Goal: Transaction & Acquisition: Download file/media

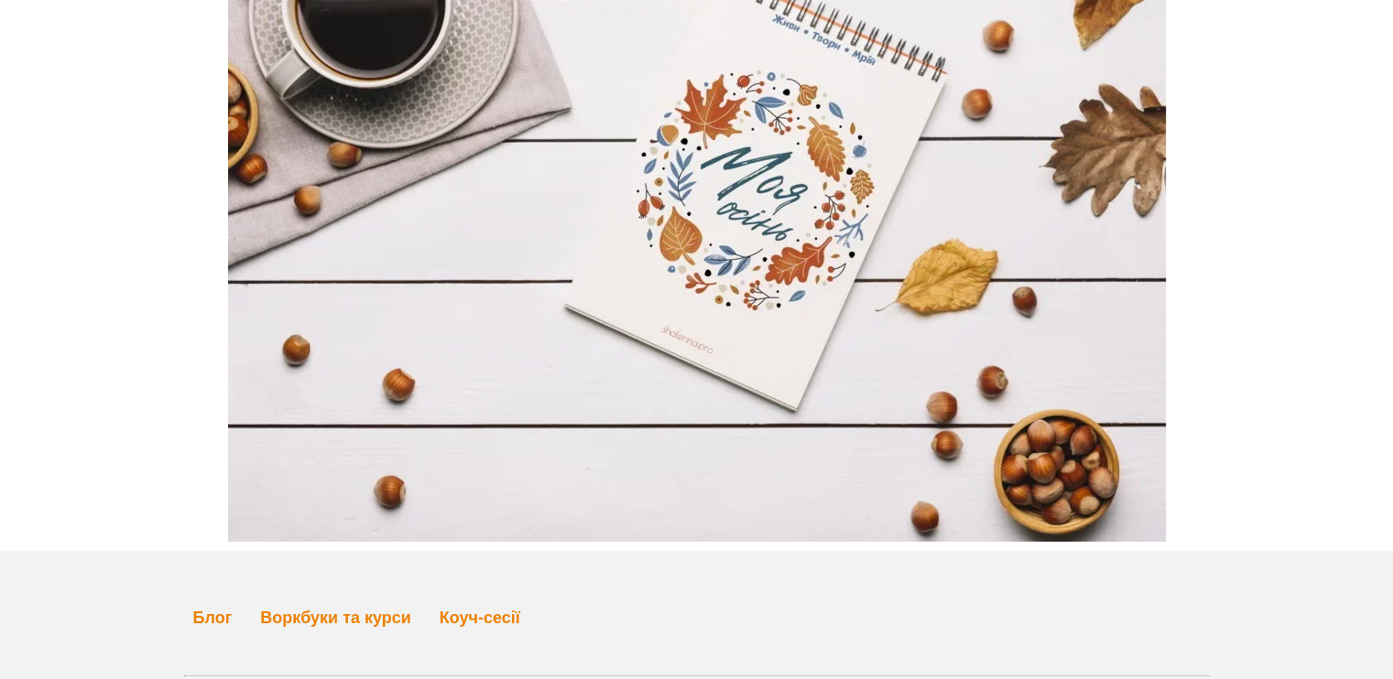
scroll to position [5874, 0]
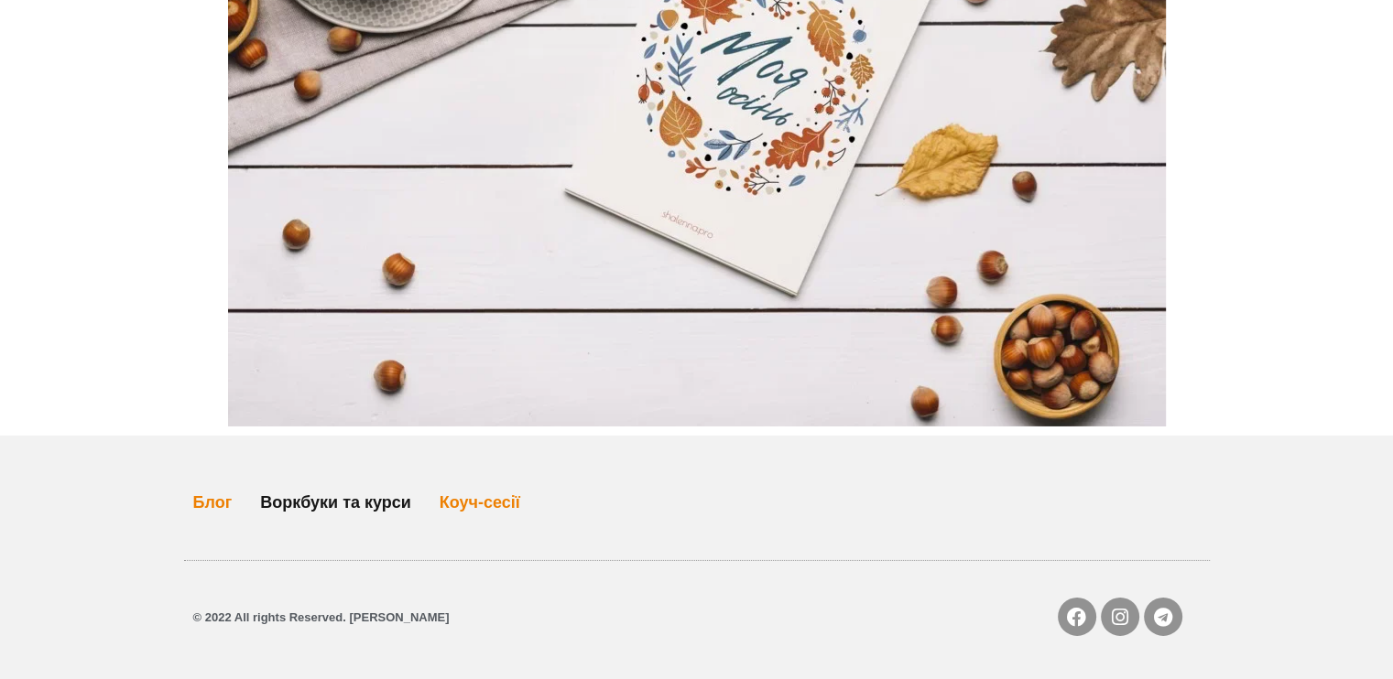
click at [308, 506] on link "Воркбуки та курси" at bounding box center [335, 503] width 151 height 42
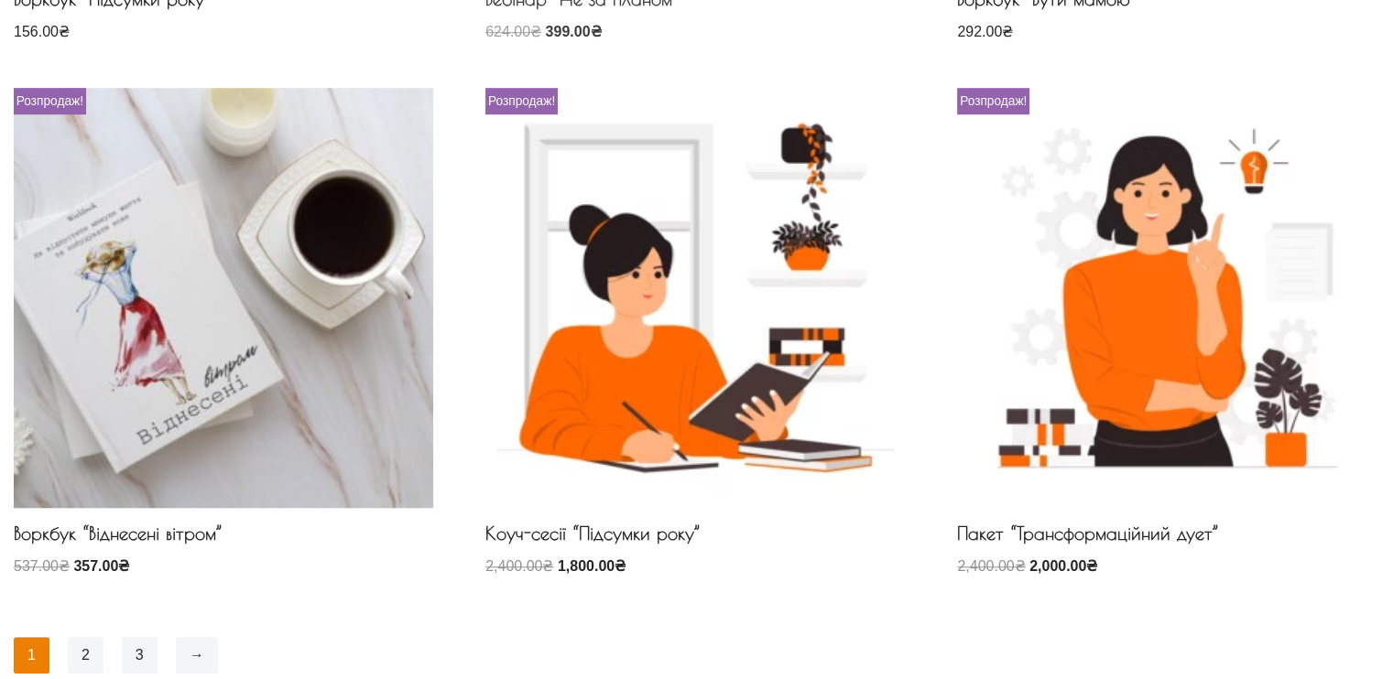
scroll to position [1465, 0]
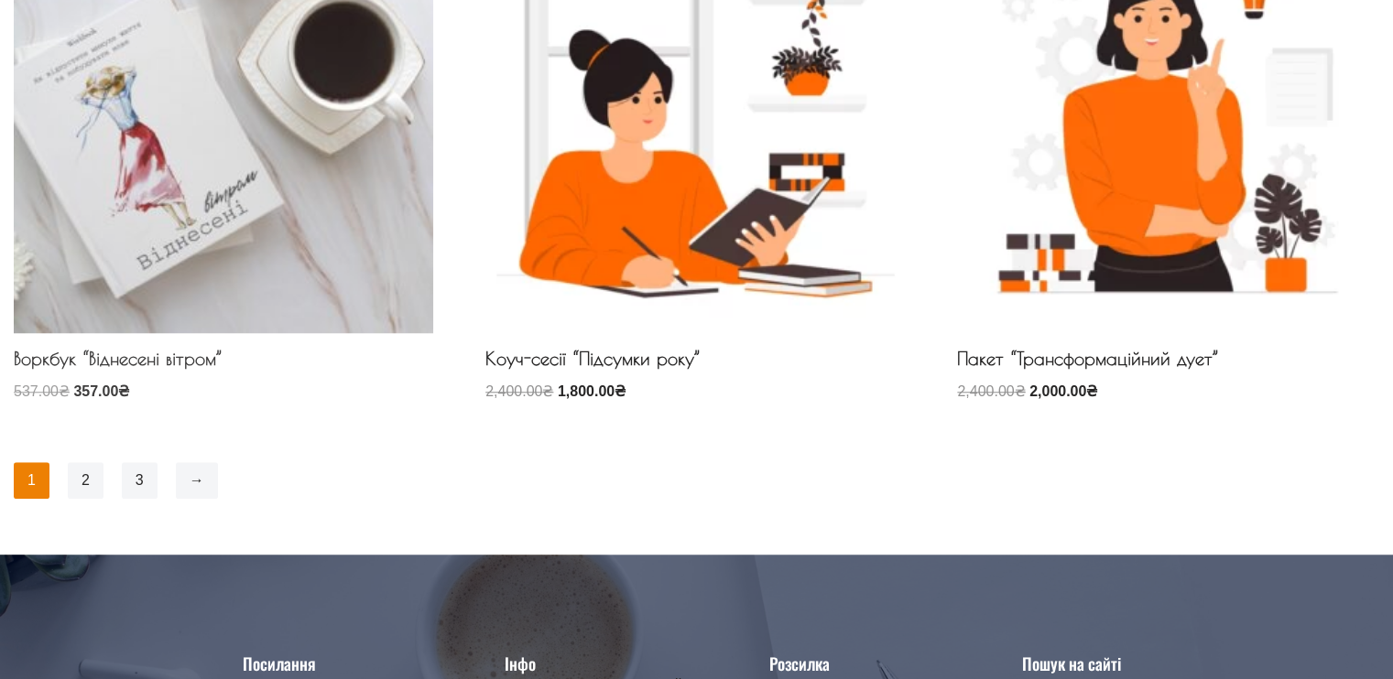
click at [300, 189] on img at bounding box center [223, 122] width 419 height 419
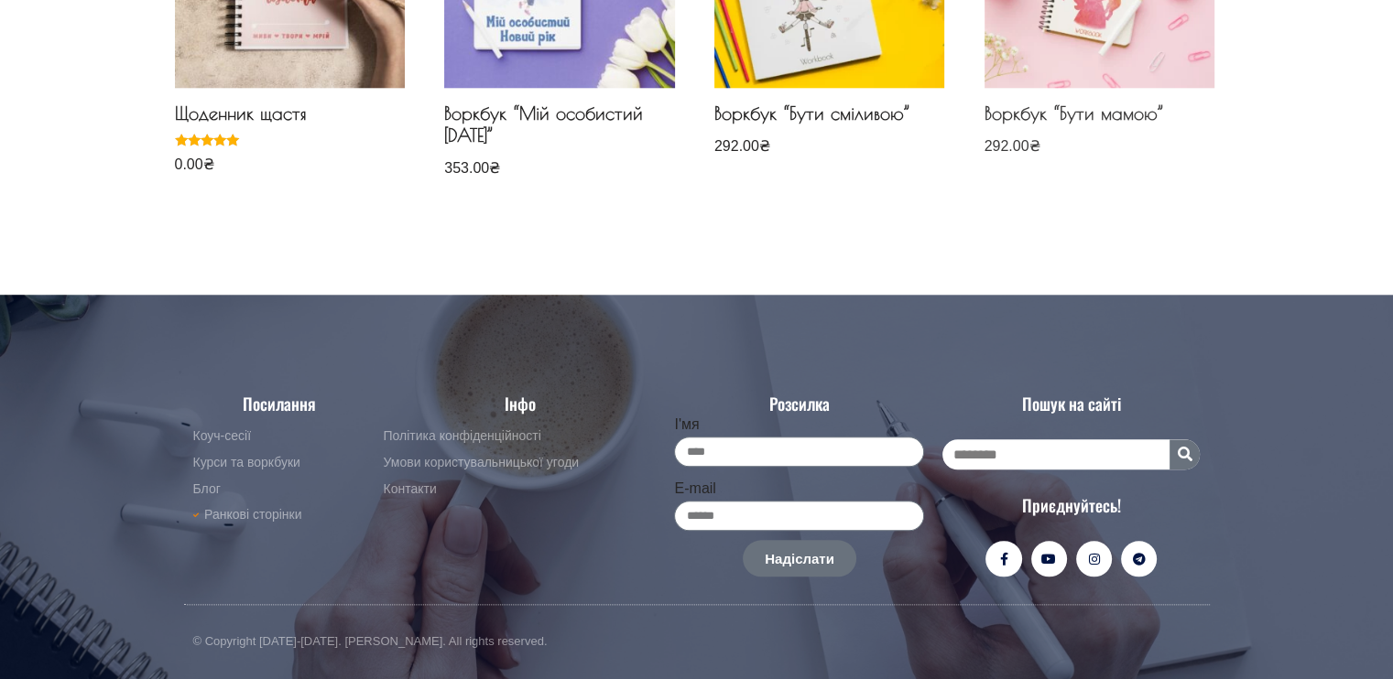
scroll to position [1960, 0]
